Goal: Information Seeking & Learning: Find specific fact

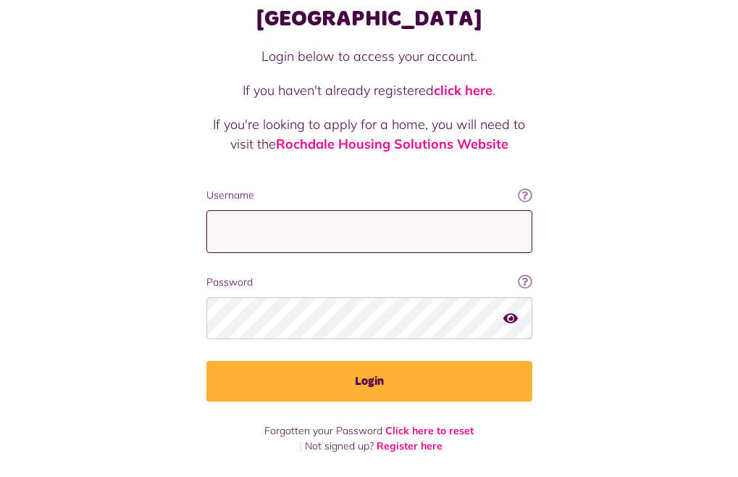
type input "**********"
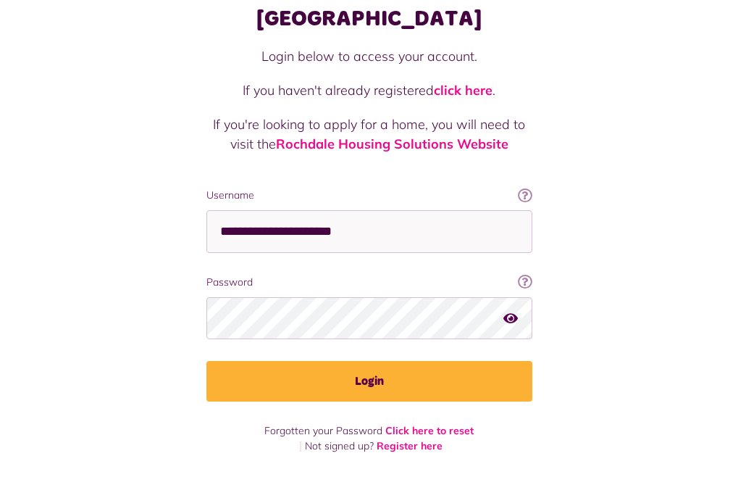
click at [306, 356] on div at bounding box center [185, 394] width 297 height 165
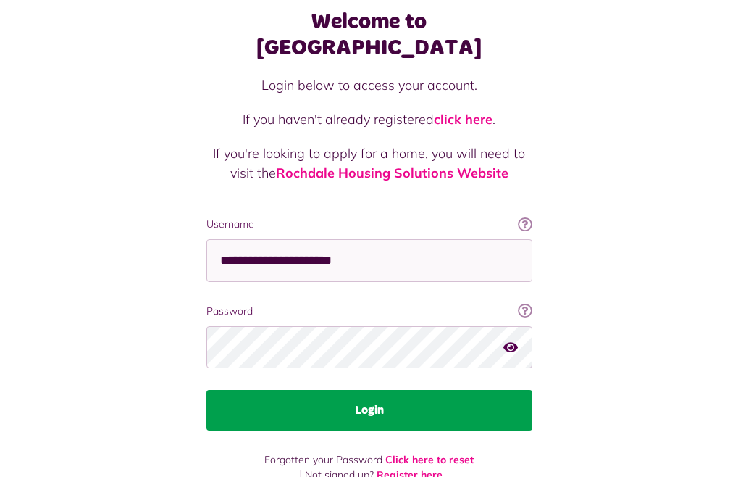
click at [206, 391] on button "Login" at bounding box center [369, 410] width 326 height 41
click at [206, 390] on button "Login" at bounding box center [369, 410] width 326 height 41
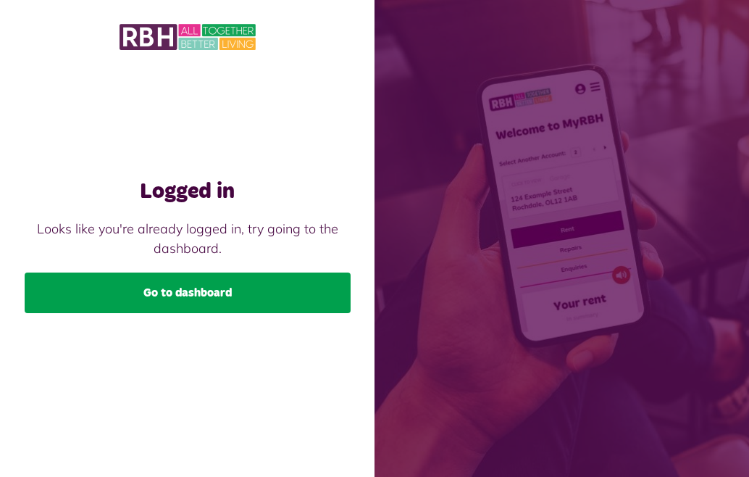
click at [177, 296] on link "Go to dashboard" at bounding box center [188, 292] width 326 height 41
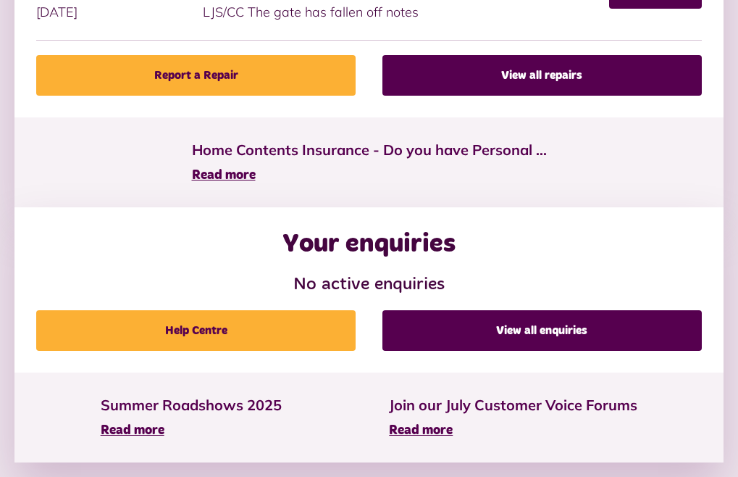
scroll to position [838, 0]
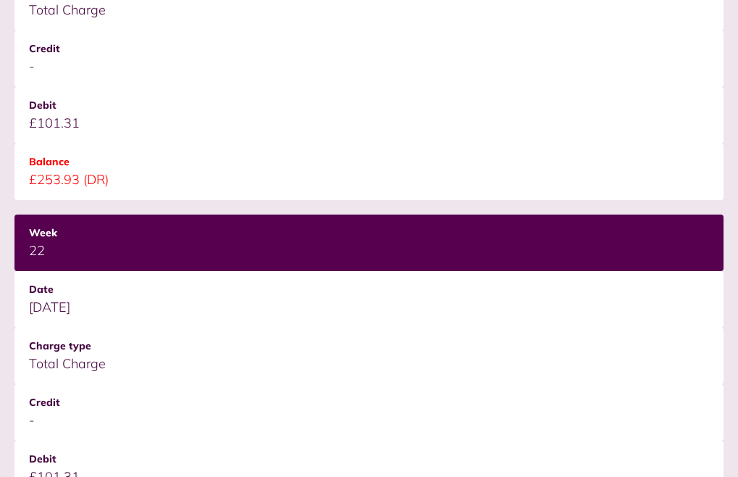
scroll to position [507, 0]
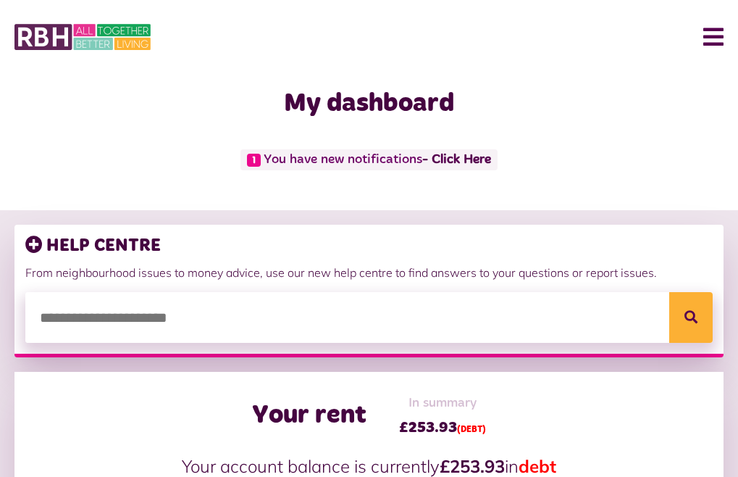
click at [494, 294] on input "search" at bounding box center [369, 317] width 688 height 51
type input "**********"
click at [0, 0] on span "Search" at bounding box center [0, 0] width 0 height 0
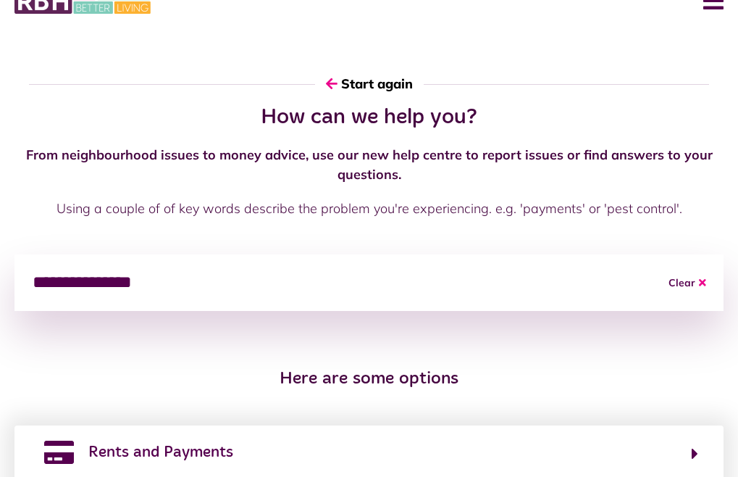
scroll to position [103, 0]
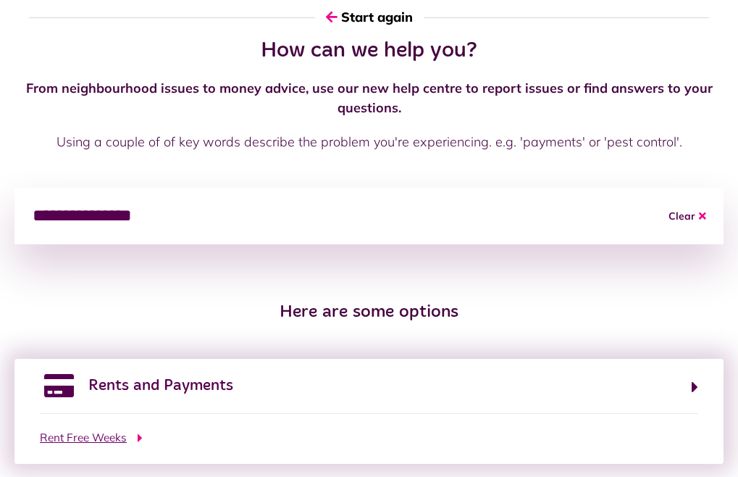
click at [127, 430] on span "Rent Free Weeks" at bounding box center [83, 438] width 87 height 17
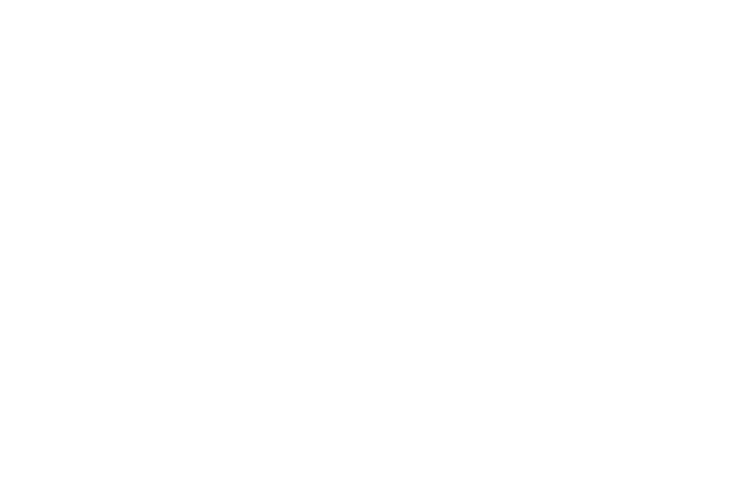
scroll to position [0, 0]
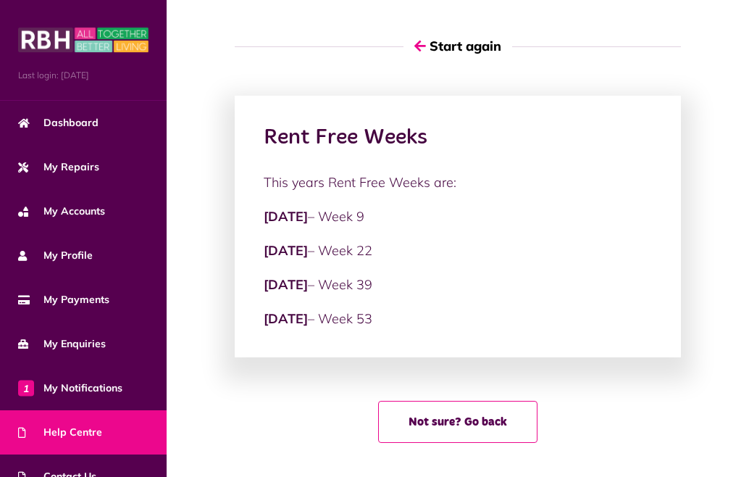
click at [498, 130] on h2 "Rent Free Weeks" at bounding box center [458, 138] width 389 height 26
